Goal: Check status: Check status

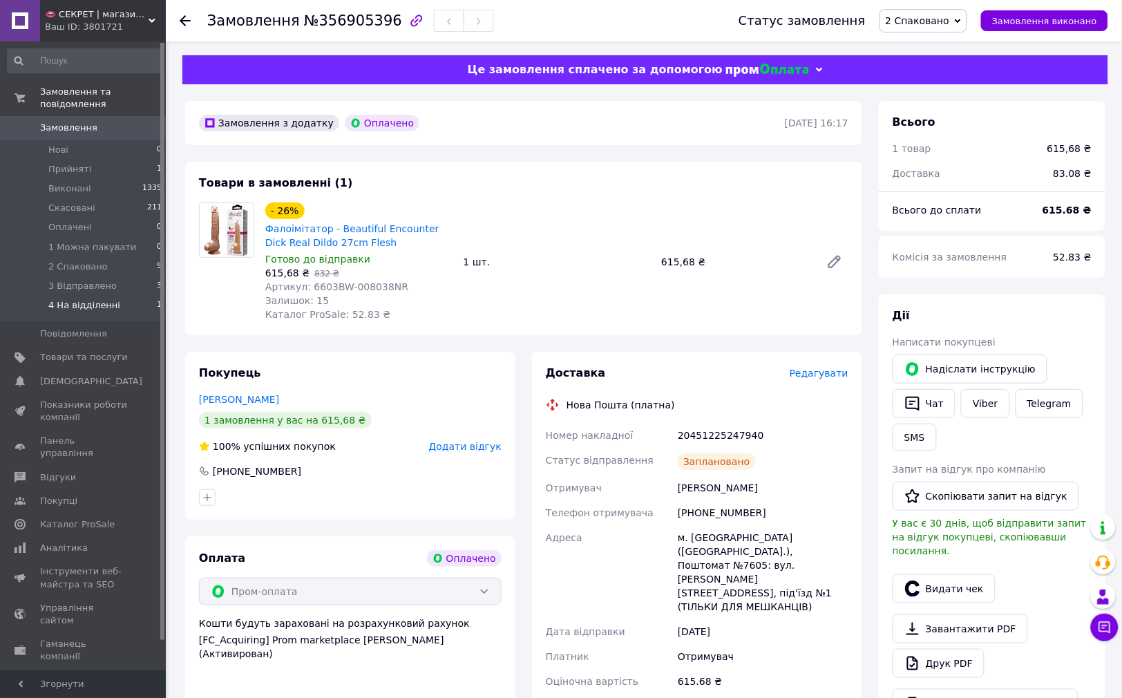
click at [123, 296] on li "4 На відділенні 1" at bounding box center [85, 309] width 170 height 26
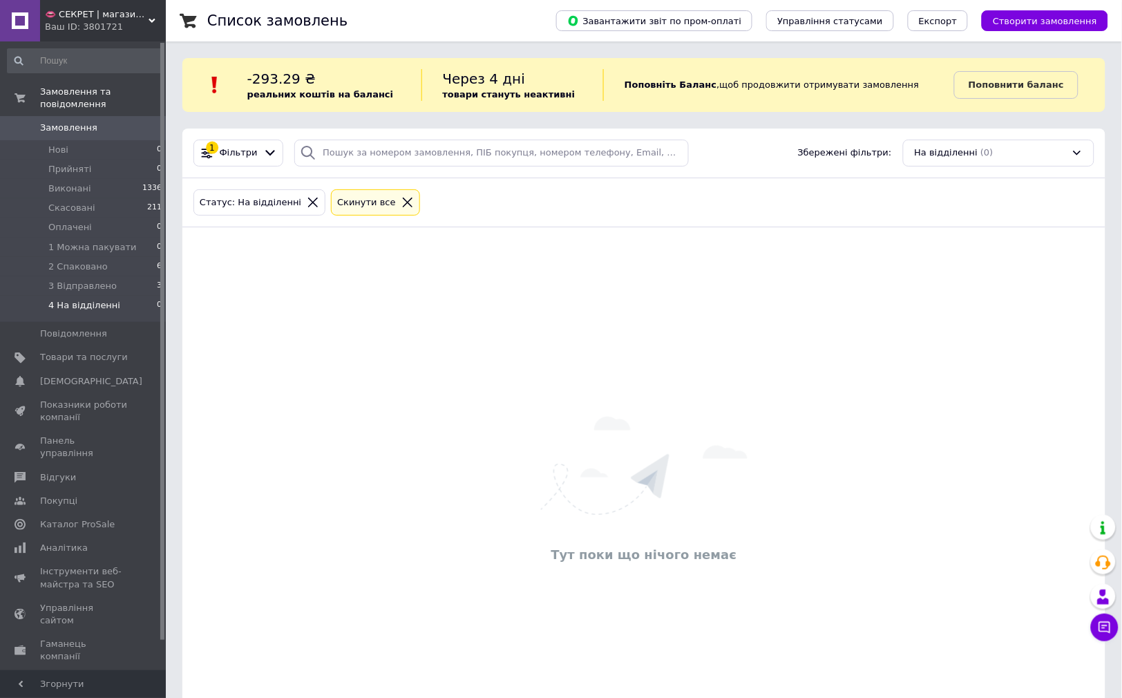
scroll to position [75, 0]
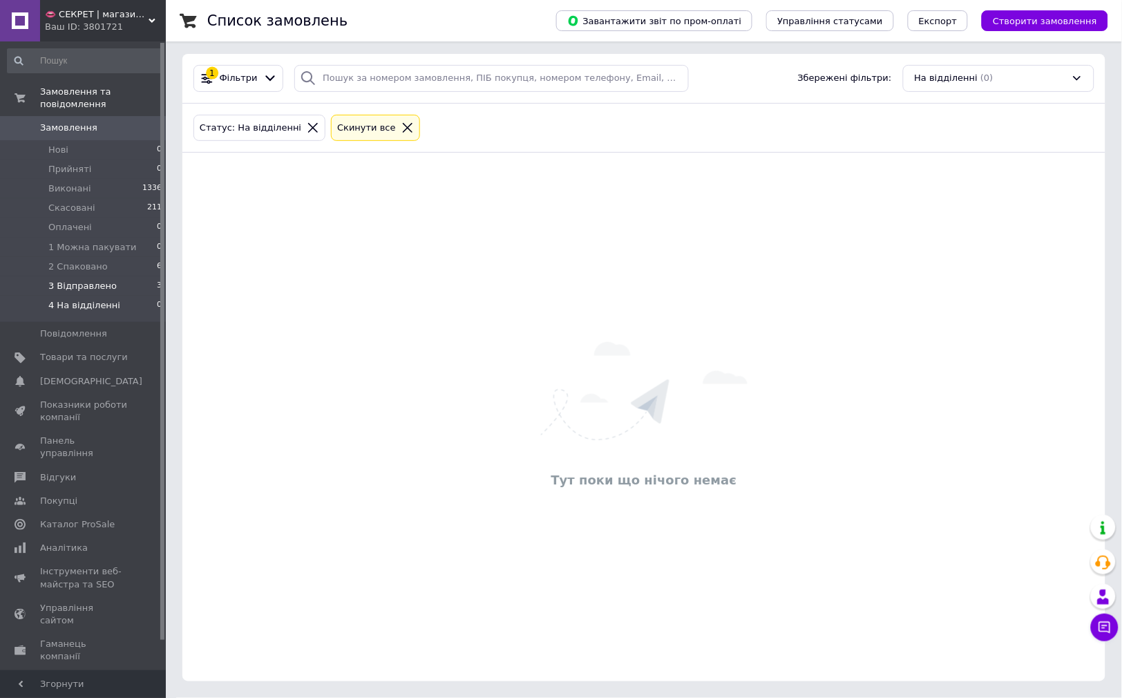
click at [97, 280] on span "3 Відправлено" at bounding box center [82, 286] width 68 height 12
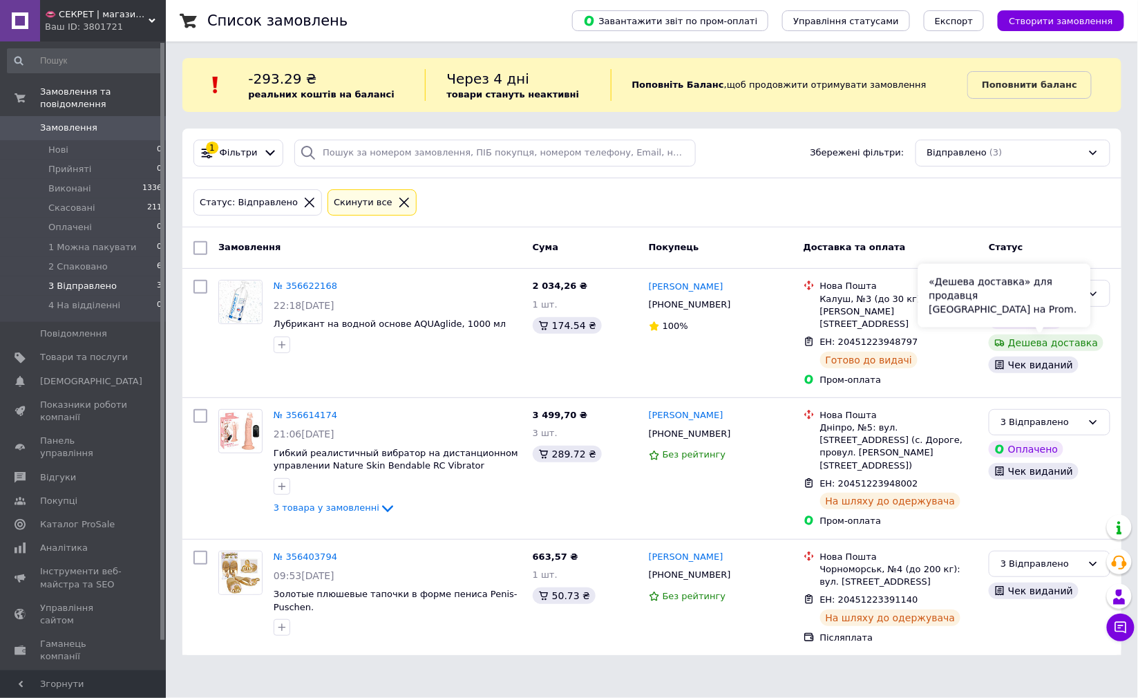
click at [1086, 293] on div "«Дешева доставка» для продавця [GEOGRAPHIC_DATA] на Prom." at bounding box center [1004, 296] width 173 height 64
click at [1102, 298] on div "3 Відправлено" at bounding box center [1050, 293] width 122 height 27
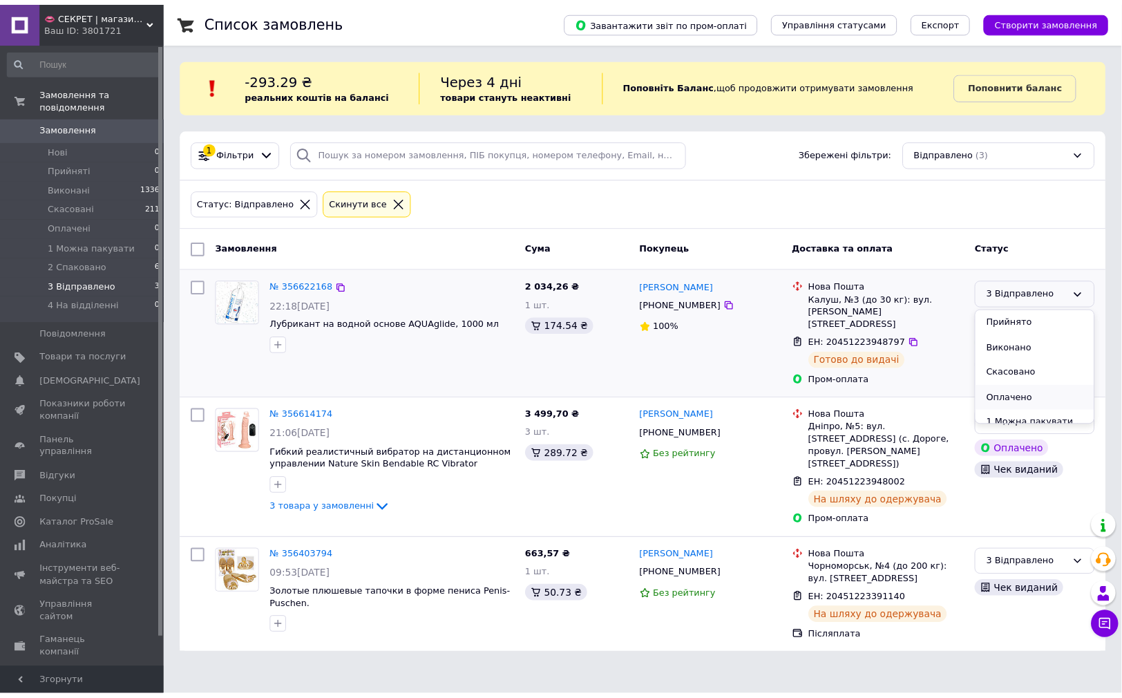
scroll to position [62, 0]
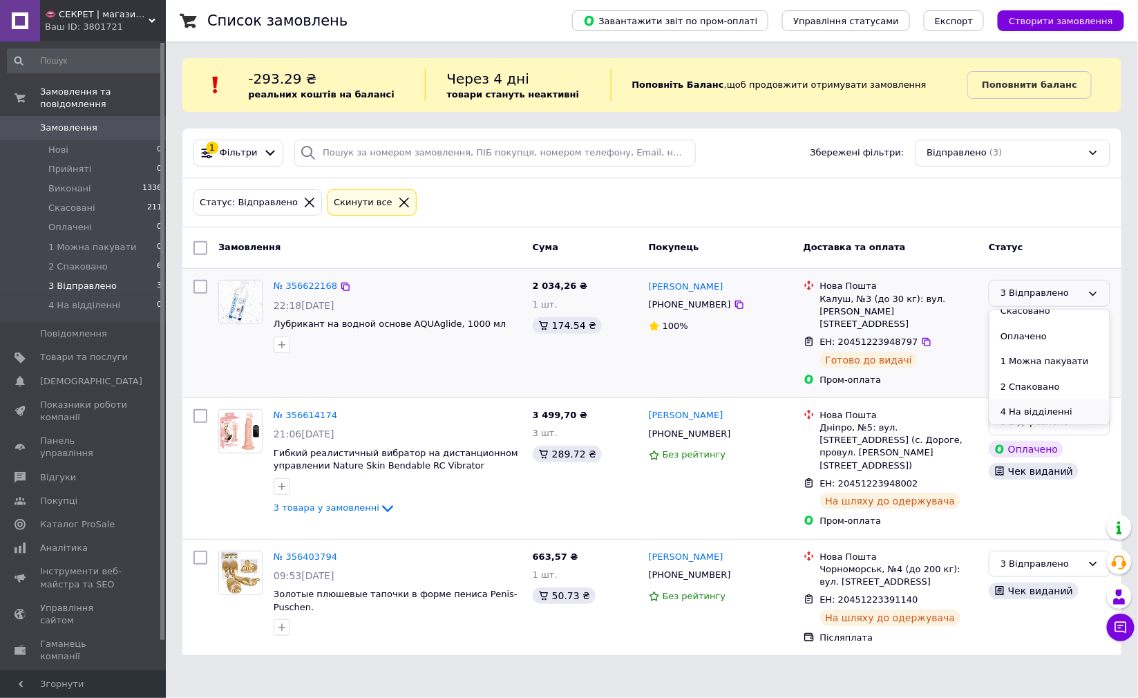
click at [1062, 408] on li "4 На відділенні" at bounding box center [1050, 412] width 120 height 26
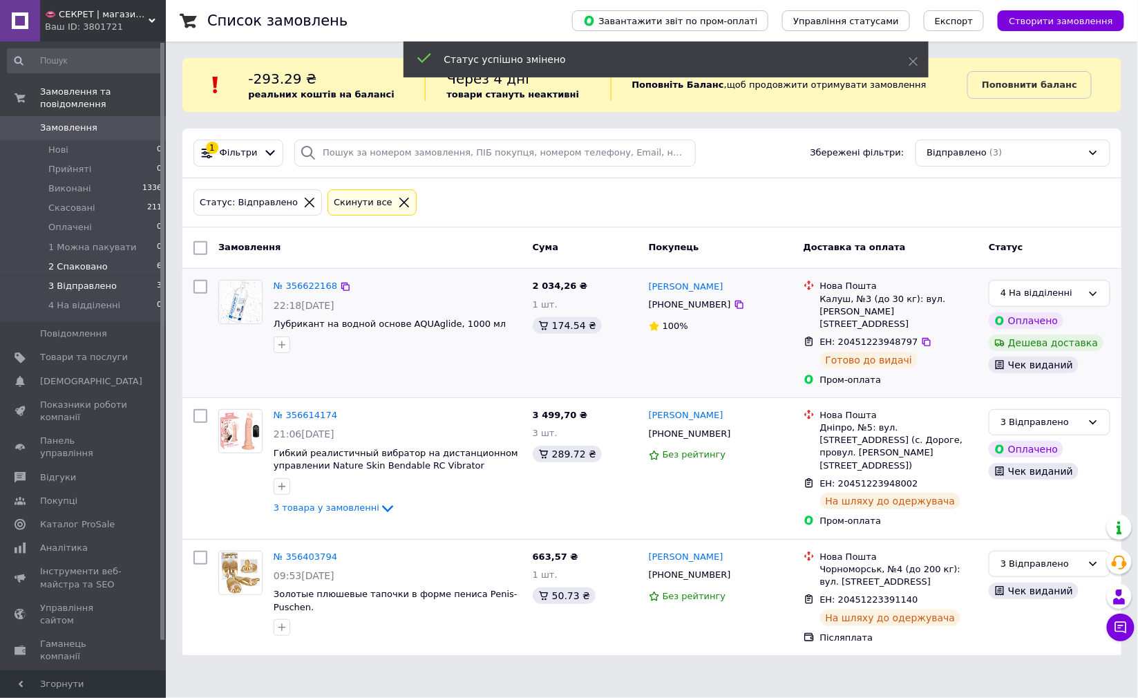
click at [106, 257] on li "2 Спаковано 6" at bounding box center [85, 266] width 170 height 19
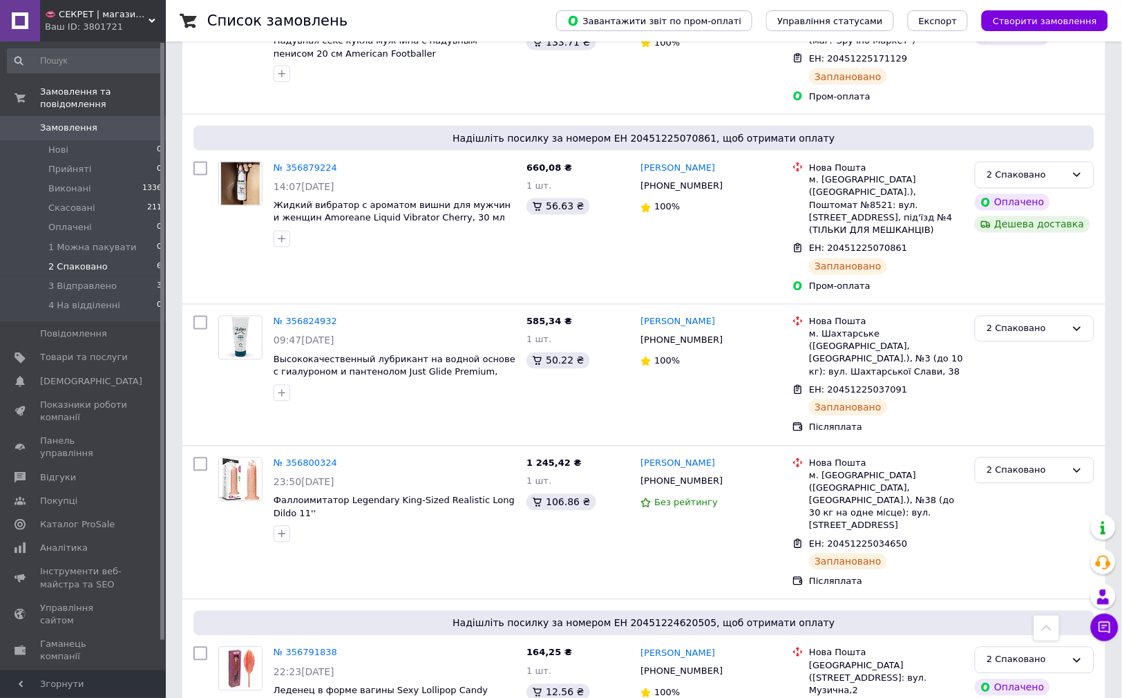
scroll to position [529, 0]
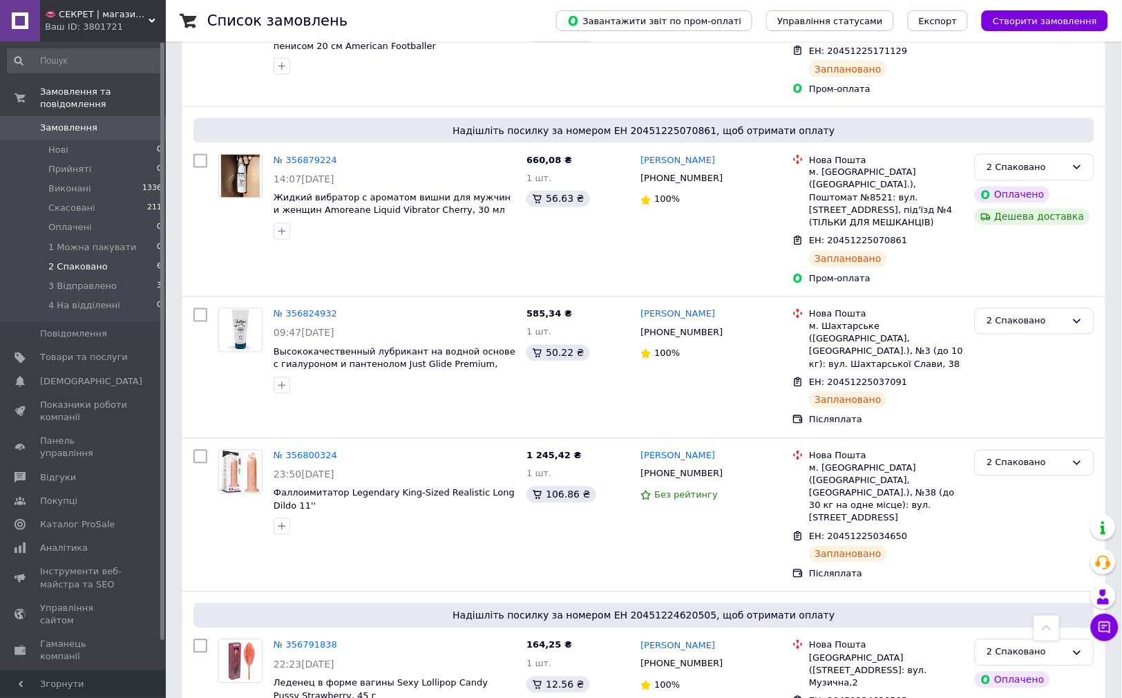
click at [71, 122] on span "Замовлення" at bounding box center [68, 128] width 57 height 12
